Goal: Task Accomplishment & Management: Use online tool/utility

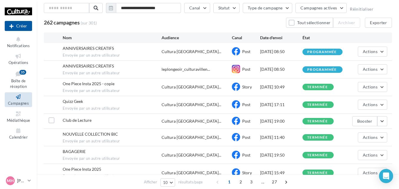
scroll to position [34, 0]
click at [387, 122] on div "Club de Lecture Cultura Villennes-sur-Sei... Post 08/09/2025 19:00 terminée Boo…" at bounding box center [218, 120] width 348 height 15
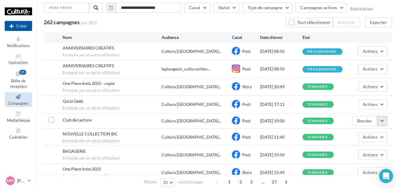
click at [384, 122] on button "button" at bounding box center [382, 121] width 10 height 10
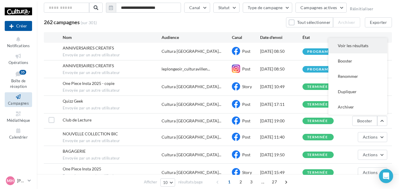
click at [350, 47] on button "Voir les résultats" at bounding box center [357, 45] width 59 height 15
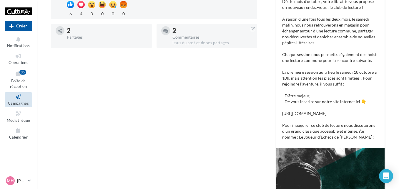
scroll to position [159, 0]
click at [307, 117] on p "📖 Cher clients de Cultura Villennes-sur-Seine, Dès le mois d’octobre, votre lib…" at bounding box center [330, 62] width 97 height 153
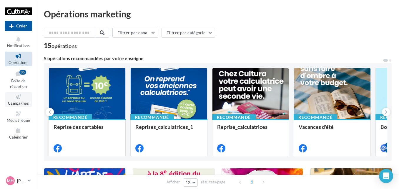
click at [20, 99] on icon at bounding box center [18, 96] width 24 height 7
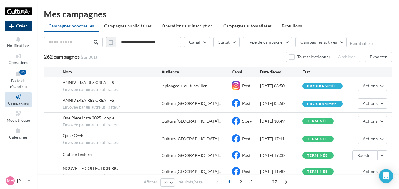
click at [13, 26] on icon at bounding box center [11, 26] width 4 height 0
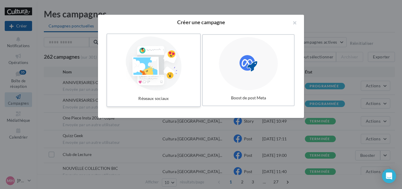
click at [154, 74] on div at bounding box center [153, 63] width 88 height 54
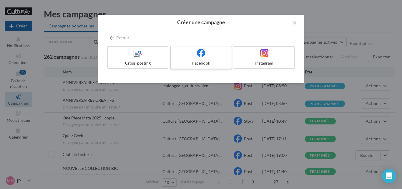
click at [192, 55] on div at bounding box center [201, 53] width 56 height 9
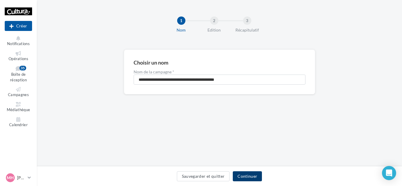
click at [244, 174] on button "Continuer" at bounding box center [247, 176] width 29 height 10
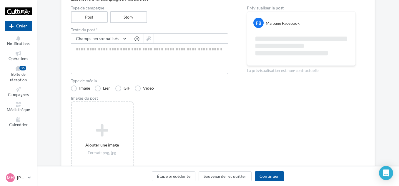
scroll to position [64, 0]
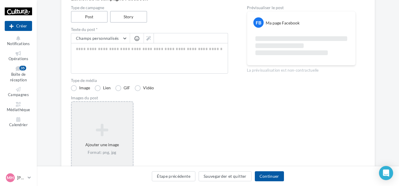
click at [99, 142] on div "Ajouter une image Format: png, jpg" at bounding box center [102, 139] width 61 height 38
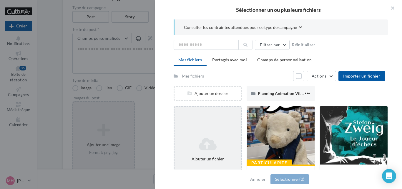
click at [184, 153] on div "Ajouter un fichier" at bounding box center [207, 148] width 67 height 29
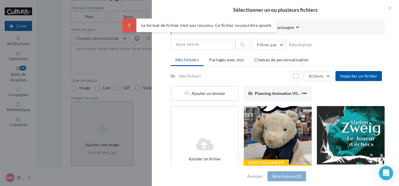
click at [133, 102] on div "Sélectionner un ou plusieurs fichiers Consulter les contraintes attendues pour …" at bounding box center [102, 102] width 61 height 0
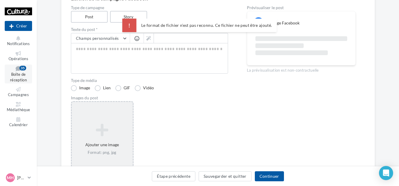
click at [26, 74] on link "Boîte de réception 35" at bounding box center [18, 73] width 27 height 19
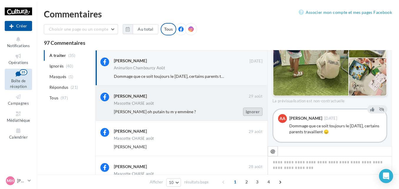
click at [256, 112] on button "Ignorer" at bounding box center [252, 111] width 19 height 8
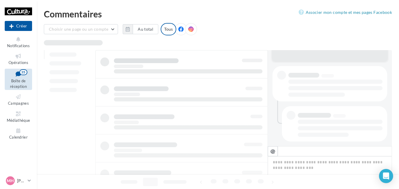
scroll to position [0, 0]
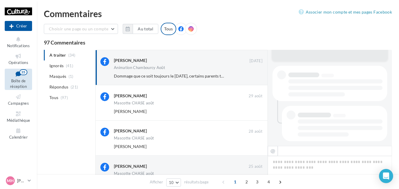
click at [256, 112] on button "Ignorer" at bounding box center [252, 111] width 19 height 8
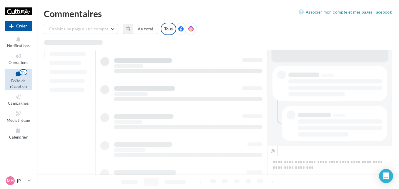
scroll to position [1, 0]
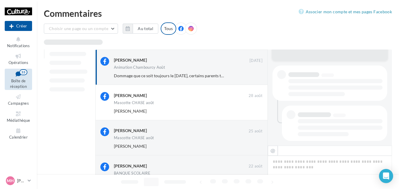
click at [256, 112] on button "Ignorer" at bounding box center [252, 111] width 19 height 8
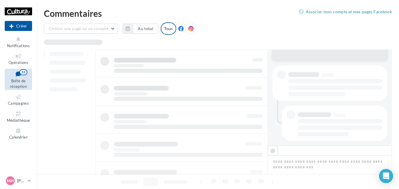
scroll to position [1, 0]
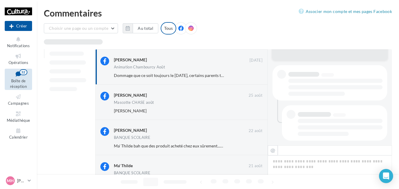
click at [256, 112] on button "Ignorer" at bounding box center [252, 111] width 19 height 8
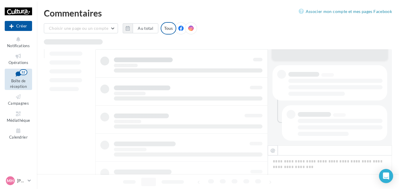
scroll to position [1, 0]
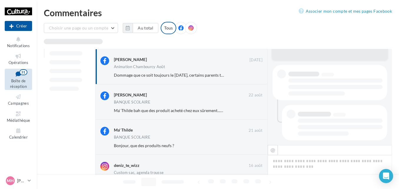
click at [256, 112] on button "Ignorer" at bounding box center [252, 110] width 19 height 8
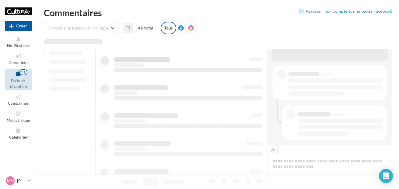
scroll to position [1, 0]
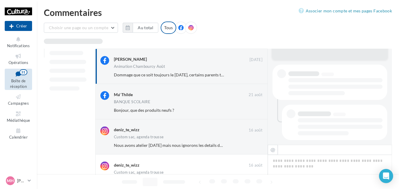
click at [256, 112] on button "Ignorer" at bounding box center [252, 110] width 19 height 8
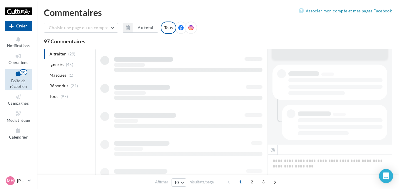
scroll to position [2, 0]
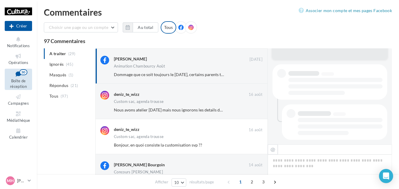
click at [256, 112] on button "Ignorer" at bounding box center [252, 110] width 19 height 8
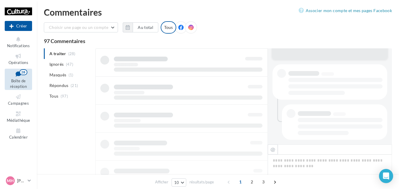
scroll to position [2, 0]
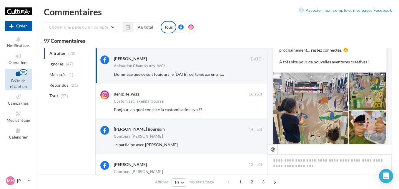
click at [256, 112] on button "Ignorer" at bounding box center [252, 109] width 19 height 8
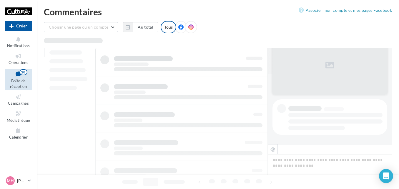
scroll to position [2, 0]
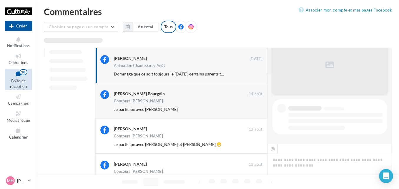
click at [256, 112] on button "Ignorer" at bounding box center [252, 109] width 19 height 8
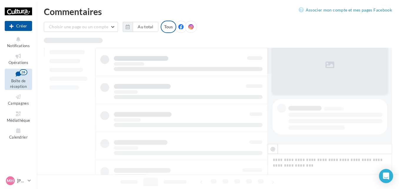
scroll to position [3, 0]
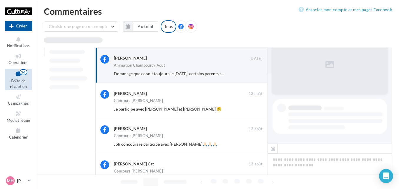
click at [256, 112] on button "Ignorer" at bounding box center [252, 109] width 19 height 8
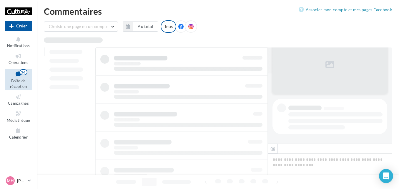
scroll to position [3, 0]
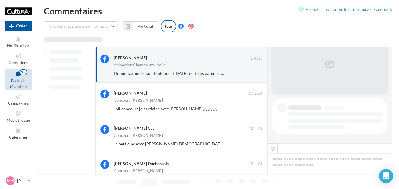
click at [256, 112] on button "Ignorer" at bounding box center [252, 108] width 19 height 8
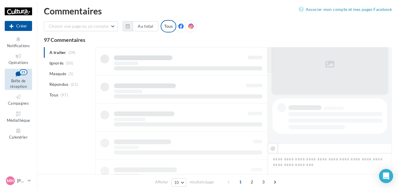
scroll to position [3, 0]
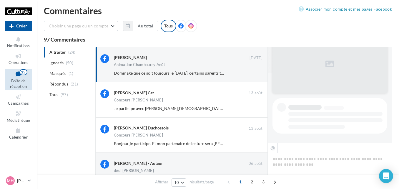
click at [256, 112] on button "Ignorer" at bounding box center [252, 108] width 19 height 8
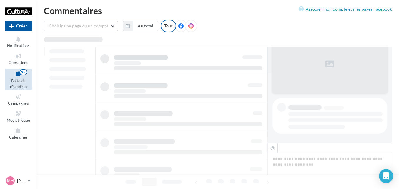
scroll to position [4, 0]
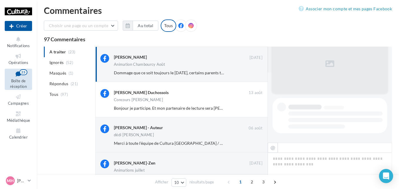
click at [256, 112] on button "Ignorer" at bounding box center [252, 108] width 19 height 8
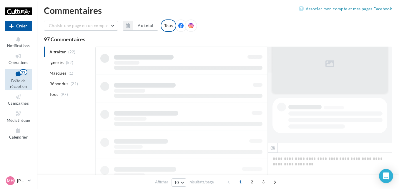
scroll to position [4, 0]
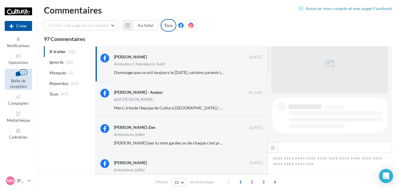
click at [256, 112] on button "Ignorer" at bounding box center [252, 108] width 19 height 8
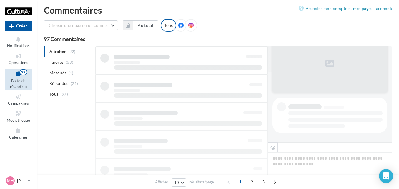
scroll to position [4, 0]
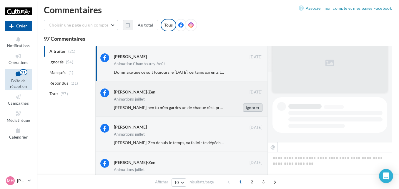
click at [250, 107] on button "Ignorer" at bounding box center [252, 107] width 19 height 8
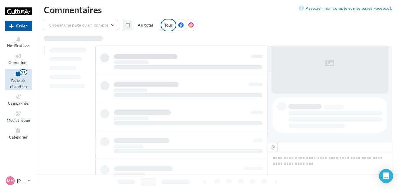
scroll to position [4, 0]
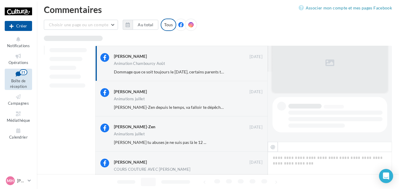
click at [250, 107] on button "Ignorer" at bounding box center [252, 107] width 19 height 8
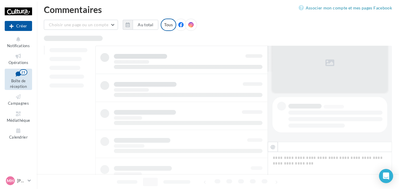
scroll to position [5, 0]
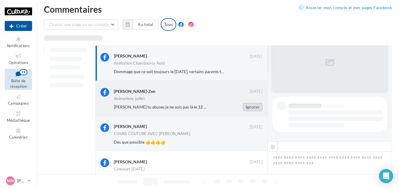
click at [255, 107] on button "Ignorer" at bounding box center [252, 107] width 19 height 8
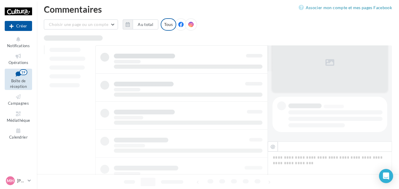
scroll to position [5, 0]
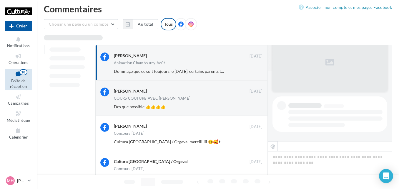
click at [255, 107] on button "Ignorer" at bounding box center [252, 106] width 19 height 8
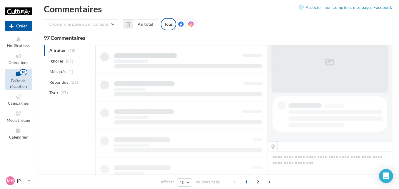
scroll to position [5, 0]
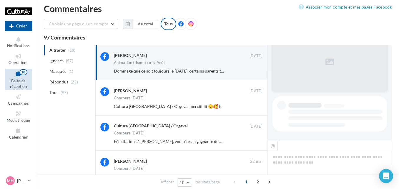
click at [255, 107] on button "Ignorer" at bounding box center [252, 106] width 19 height 8
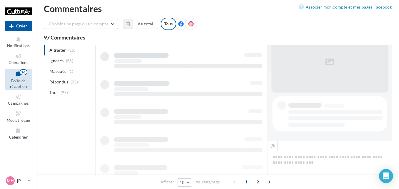
scroll to position [6, 0]
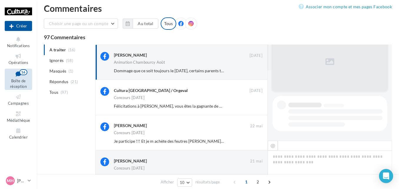
click at [255, 107] on button "Ignorer" at bounding box center [252, 106] width 19 height 8
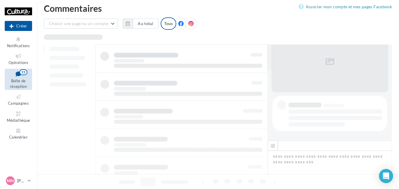
scroll to position [6, 0]
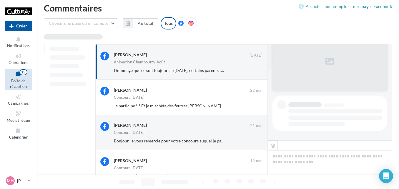
click at [255, 107] on button "Ignorer" at bounding box center [252, 106] width 19 height 8
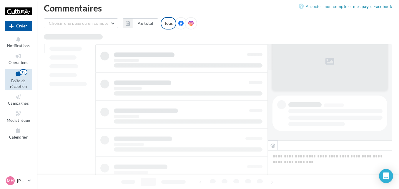
scroll to position [6, 0]
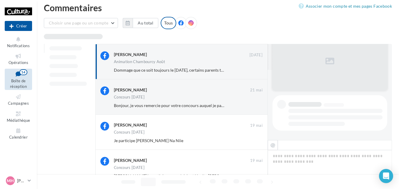
click at [255, 107] on button "Ignorer" at bounding box center [252, 105] width 19 height 8
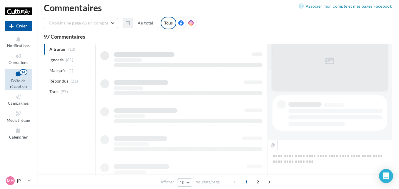
scroll to position [6, 0]
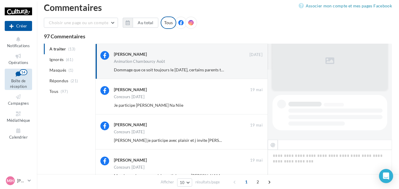
click at [255, 107] on button "Ignorer" at bounding box center [252, 105] width 19 height 8
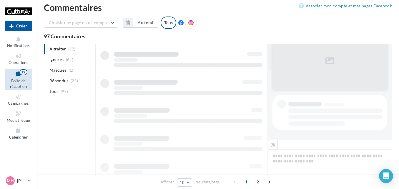
scroll to position [7, 0]
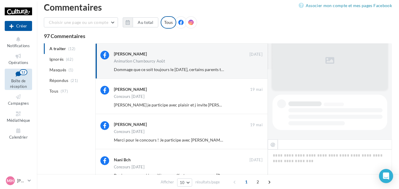
click at [255, 107] on button "Ignorer" at bounding box center [252, 105] width 19 height 8
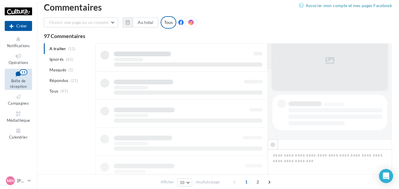
scroll to position [7, 0]
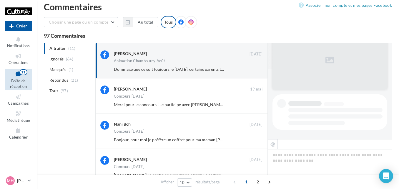
click at [255, 107] on button "Ignorer" at bounding box center [252, 104] width 19 height 8
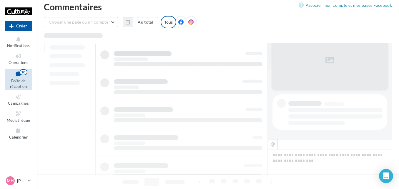
scroll to position [7, 0]
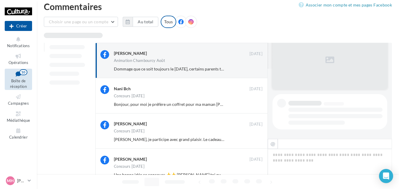
click at [255, 107] on button "Ignorer" at bounding box center [252, 104] width 19 height 8
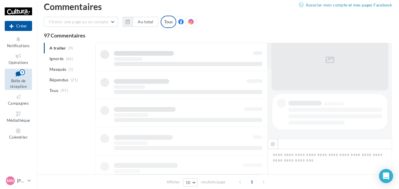
scroll to position [8, 0]
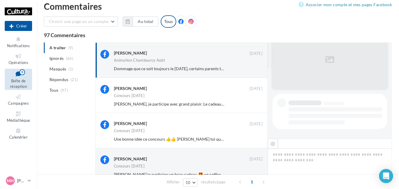
click at [255, 107] on button "Ignorer" at bounding box center [252, 104] width 19 height 8
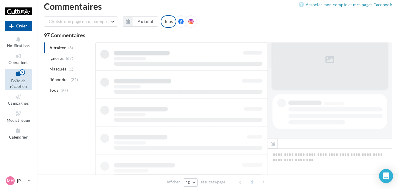
scroll to position [8, 0]
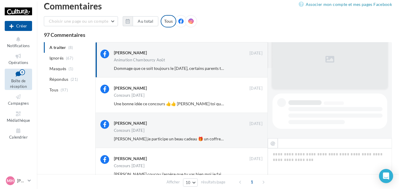
click at [255, 107] on button "Ignorer" at bounding box center [252, 103] width 19 height 8
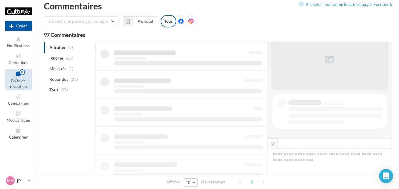
scroll to position [8, 0]
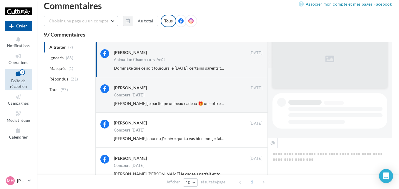
click at [255, 107] on button "Ignorer" at bounding box center [252, 103] width 19 height 8
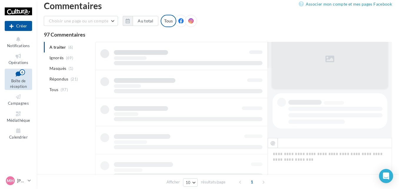
scroll to position [9, 0]
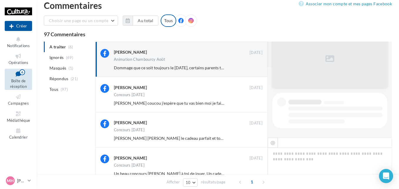
click at [250, 102] on button "Ignorer" at bounding box center [252, 103] width 19 height 8
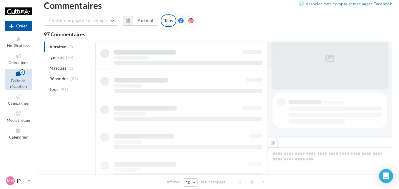
scroll to position [9, 0]
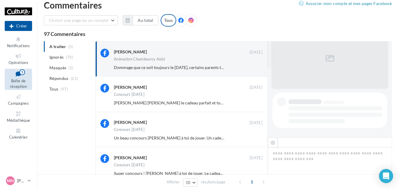
click at [255, 102] on button "Ignorer" at bounding box center [252, 103] width 19 height 8
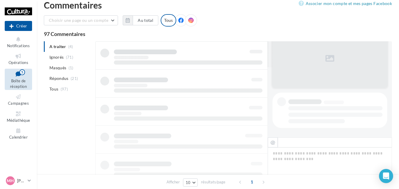
scroll to position [9, 0]
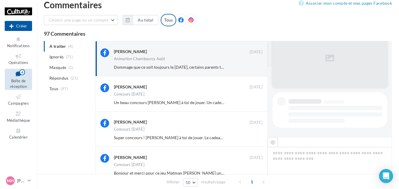
click at [255, 102] on button "Ignorer" at bounding box center [252, 102] width 19 height 8
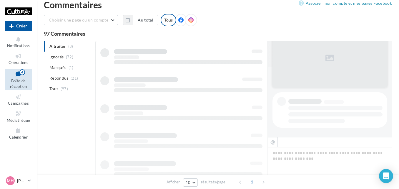
scroll to position [9, 0]
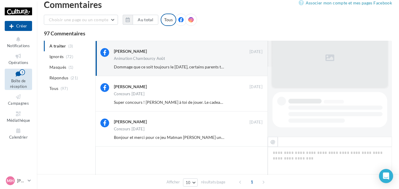
click at [255, 102] on button "Ignorer" at bounding box center [252, 102] width 19 height 8
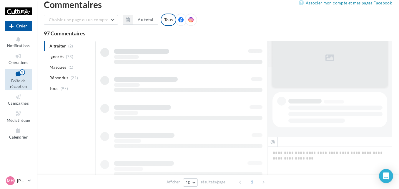
scroll to position [10, 0]
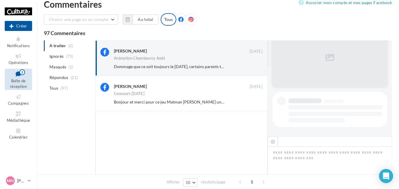
click at [255, 102] on button "Ignorer" at bounding box center [252, 102] width 19 height 8
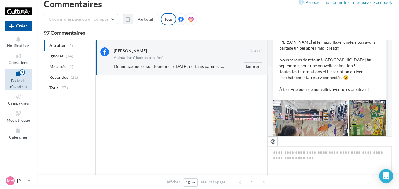
scroll to position [197, 0]
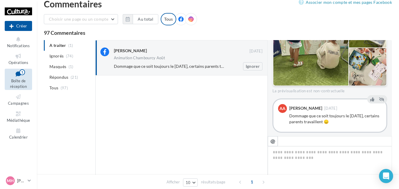
click at [190, 63] on div "Dommage que ce soit toujours le [DATE], certains parents travaillent 😞 Ignorer" at bounding box center [190, 66] width 153 height 8
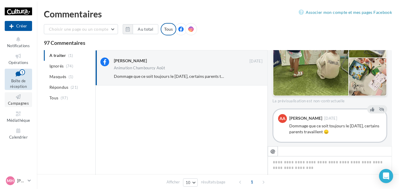
click at [28, 103] on span "Campagnes" at bounding box center [18, 103] width 21 height 5
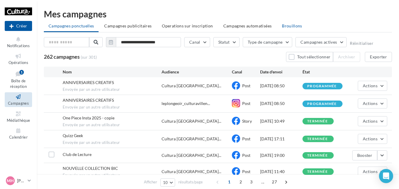
click at [291, 24] on span "Brouillons" at bounding box center [292, 25] width 20 height 5
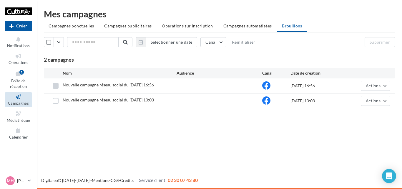
click at [53, 87] on label at bounding box center [56, 86] width 6 height 6
click at [54, 101] on label at bounding box center [56, 101] width 6 height 6
click at [375, 39] on button "Supprimer" at bounding box center [380, 42] width 30 height 10
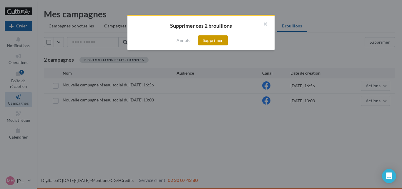
click at [209, 40] on button "Supprimer" at bounding box center [213, 40] width 30 height 10
